Goal: Navigation & Orientation: Find specific page/section

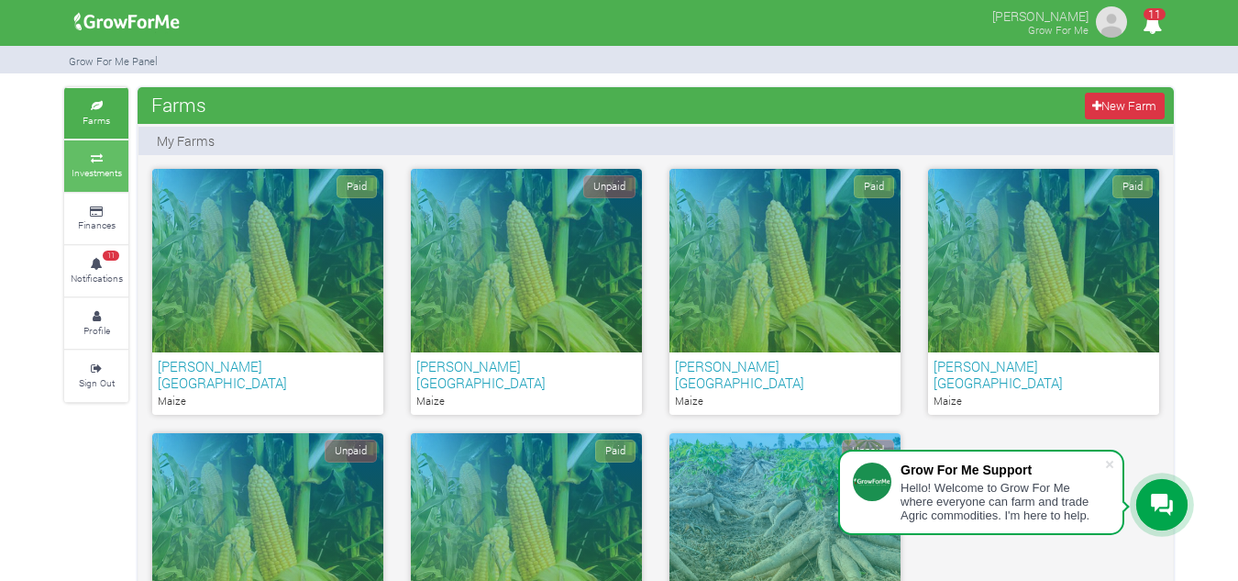
click at [116, 178] on small "Investments" at bounding box center [97, 172] width 50 height 13
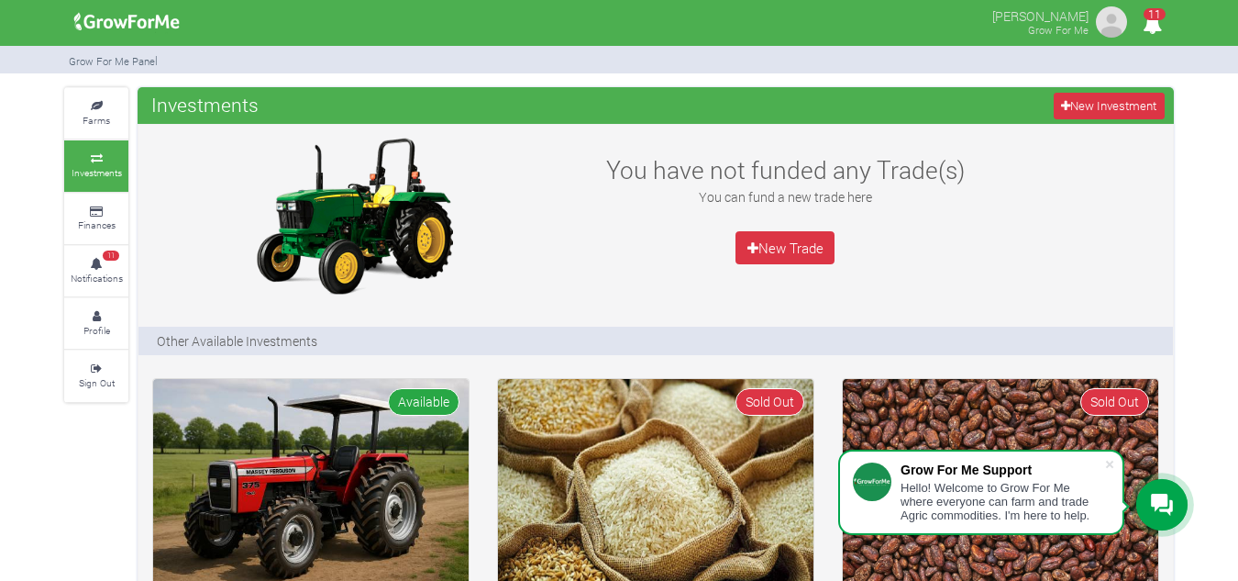
scroll to position [17, 0]
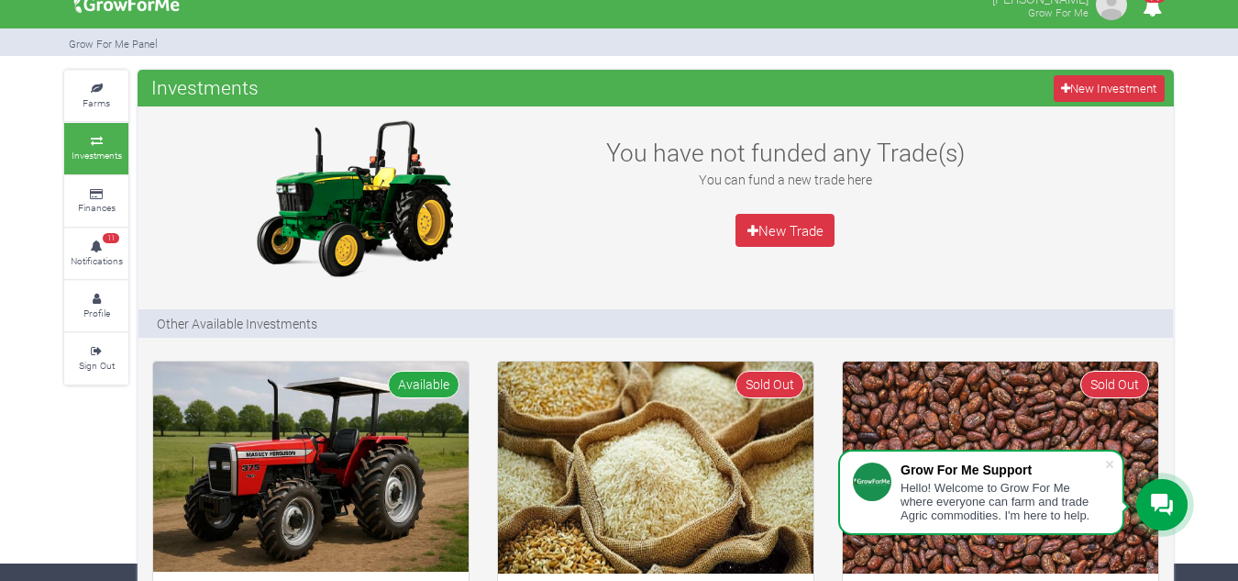
drag, startPoint x: 1251, startPoint y: 198, endPoint x: 1245, endPoint y: 386, distance: 188.1
click at [1237, 386] on html "Grow For Me Support Hello! Welcome to Grow For Me where everyone can farm and t…" at bounding box center [619, 273] width 1238 height 581
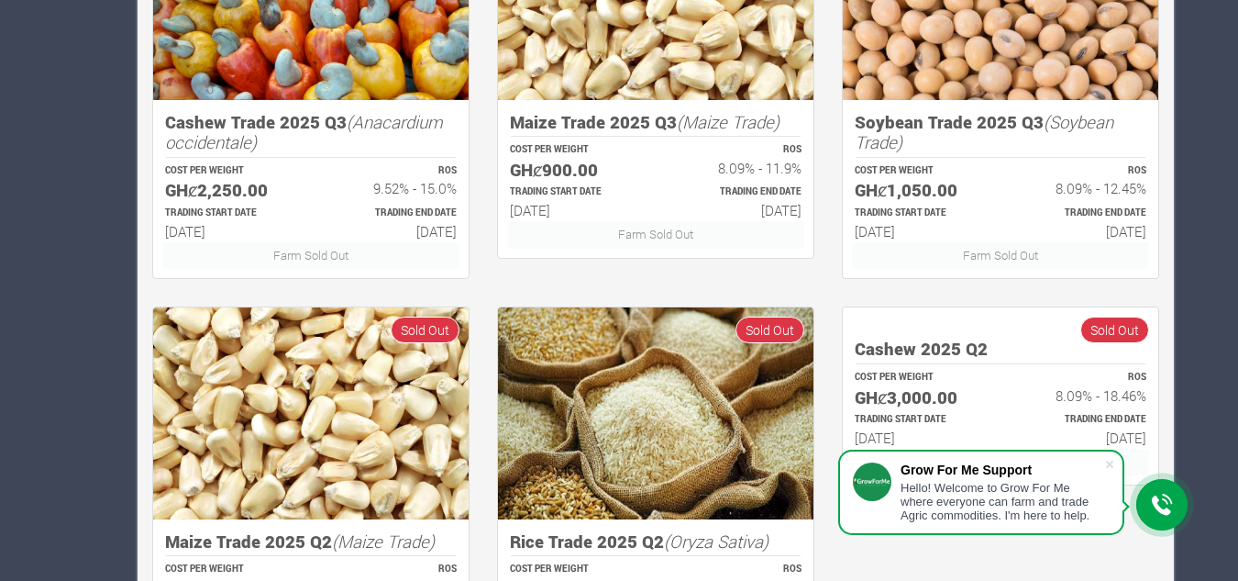
scroll to position [1094, 0]
